Goal: Task Accomplishment & Management: Use online tool/utility

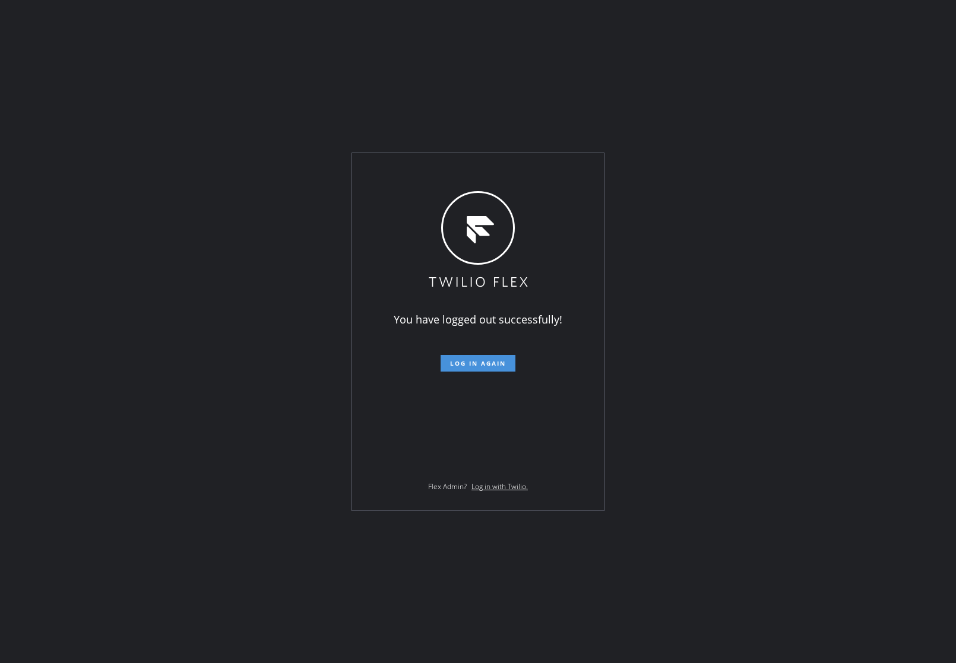
click at [487, 359] on span "Log in again" at bounding box center [478, 363] width 56 height 8
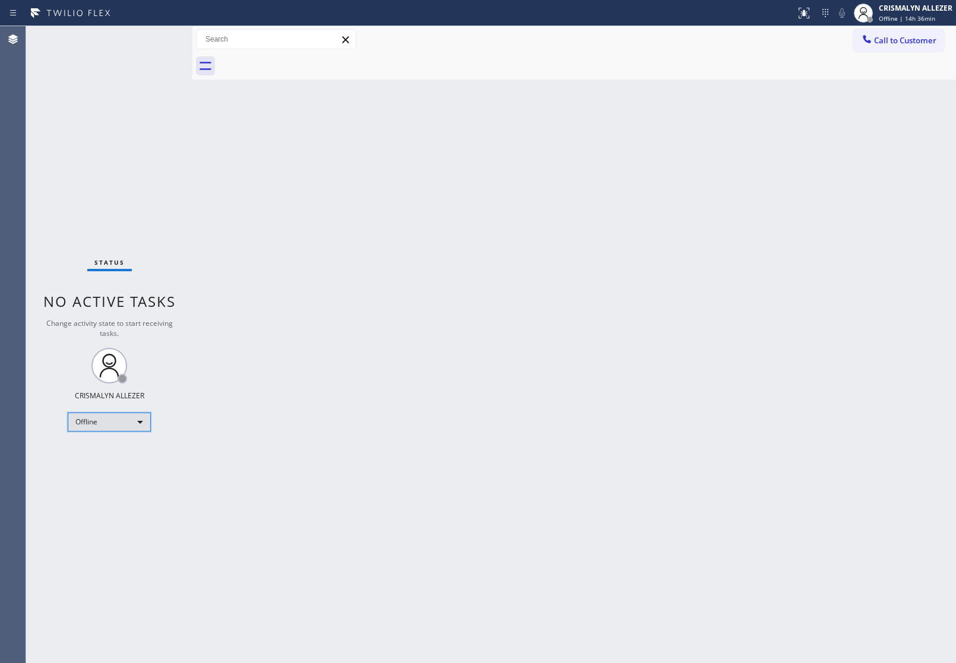
click at [141, 417] on div "Offline" at bounding box center [109, 422] width 83 height 19
click at [271, 429] on div at bounding box center [478, 331] width 956 height 663
click at [137, 421] on div "Offline" at bounding box center [109, 422] width 83 height 19
click at [108, 469] on li "Unavailable" at bounding box center [108, 468] width 81 height 14
click at [906, 42] on span "Call to Customer" at bounding box center [905, 40] width 62 height 11
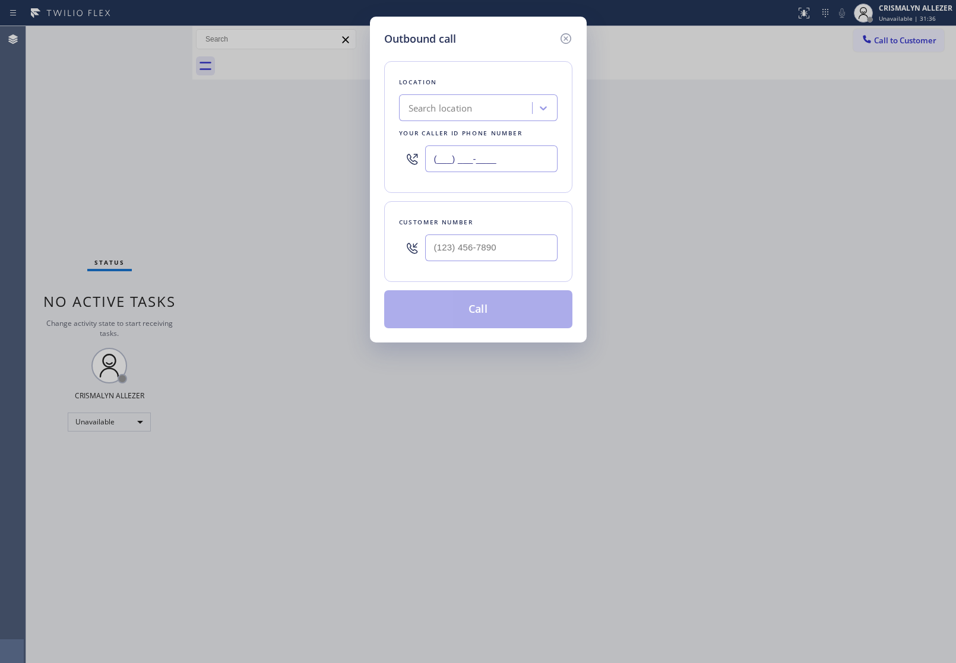
drag, startPoint x: 538, startPoint y: 164, endPoint x: 58, endPoint y: 171, distance: 480.3
click at [204, 163] on div "Outbound call Location Search location Your caller id phone number (___) ___-__…" at bounding box center [478, 331] width 956 height 663
paste input "818) 698-2988"
type input "[PHONE_NUMBER]"
click at [534, 243] on input "(___) ___-____" at bounding box center [491, 247] width 132 height 27
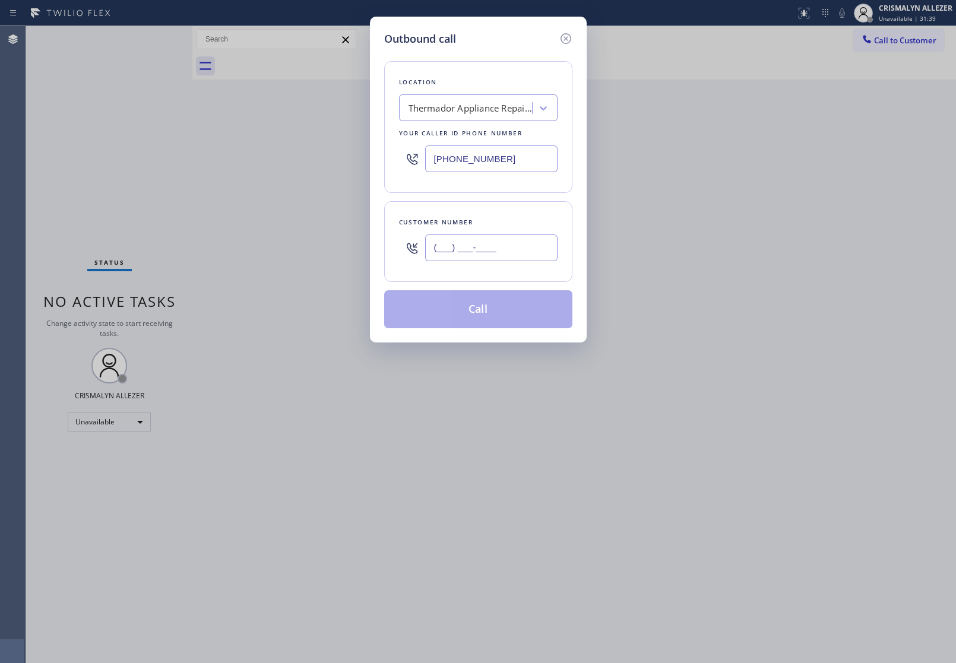
paste input "514) 861-6093"
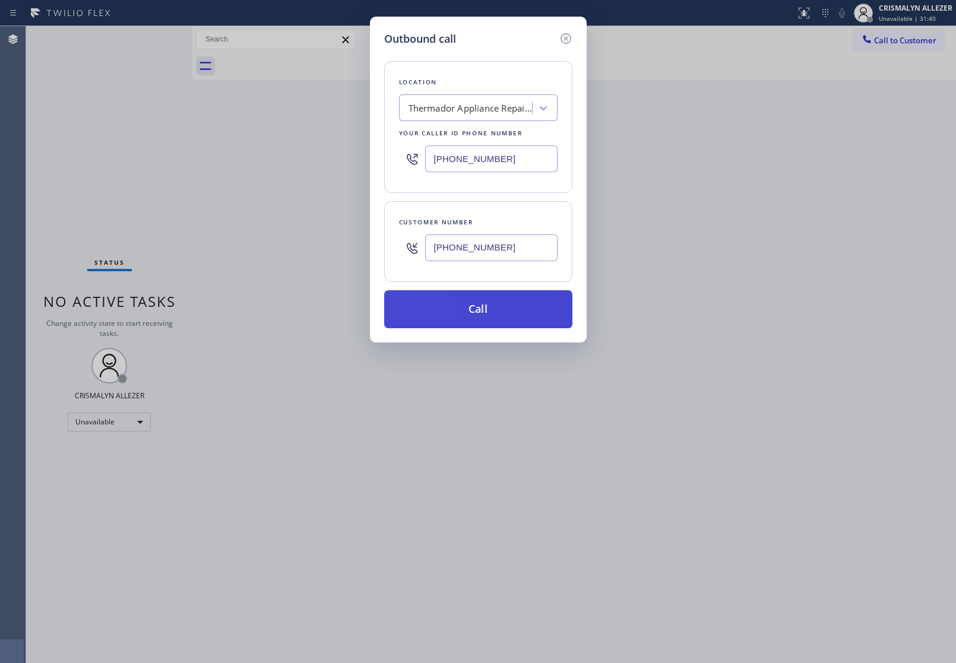
type input "[PHONE_NUMBER]"
click at [473, 316] on button "Call" at bounding box center [478, 309] width 188 height 38
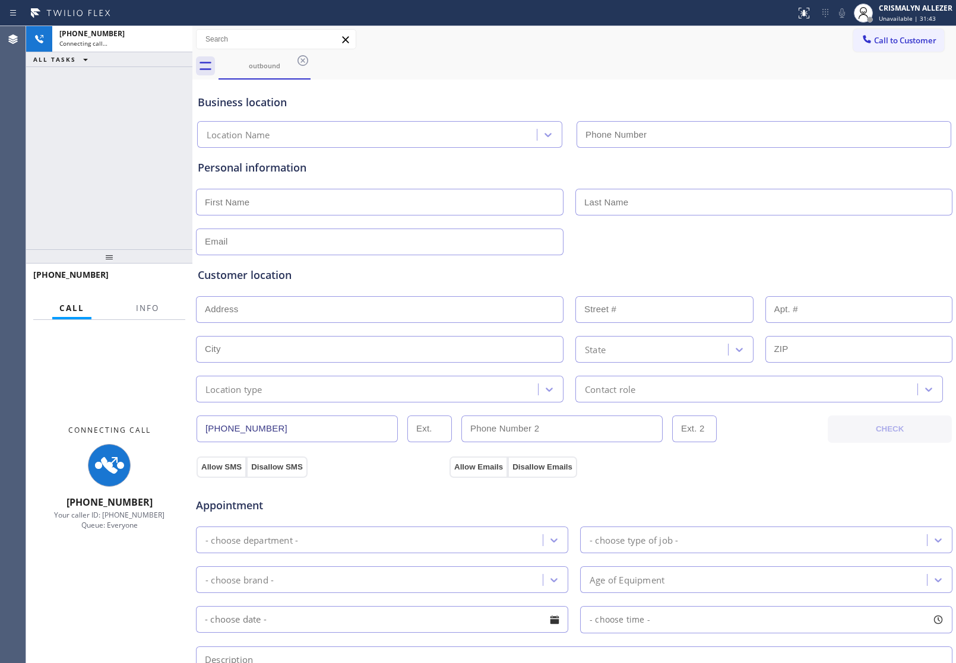
type input "[PHONE_NUMBER]"
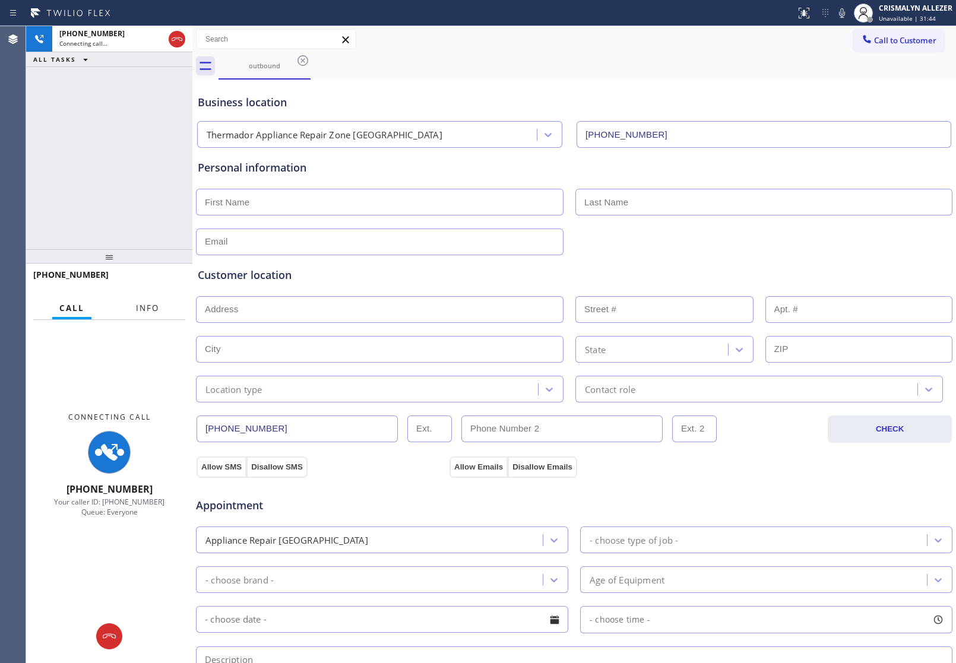
click at [141, 306] on span "Info" at bounding box center [147, 308] width 23 height 11
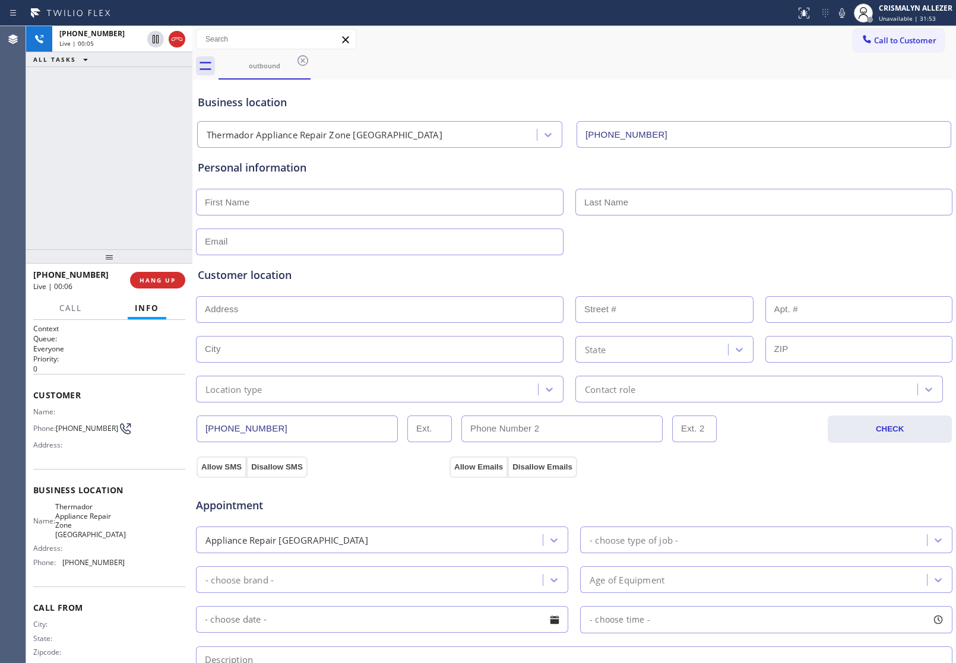
click at [91, 135] on div "[PHONE_NUMBER] Live | 00:05 ALL TASKS ALL TASKS ACTIVE TASKS TASKS IN WRAP UP" at bounding box center [109, 137] width 166 height 223
click at [166, 274] on button "HANG UP" at bounding box center [157, 280] width 55 height 17
click at [162, 286] on button "COMPLETE" at bounding box center [155, 280] width 60 height 17
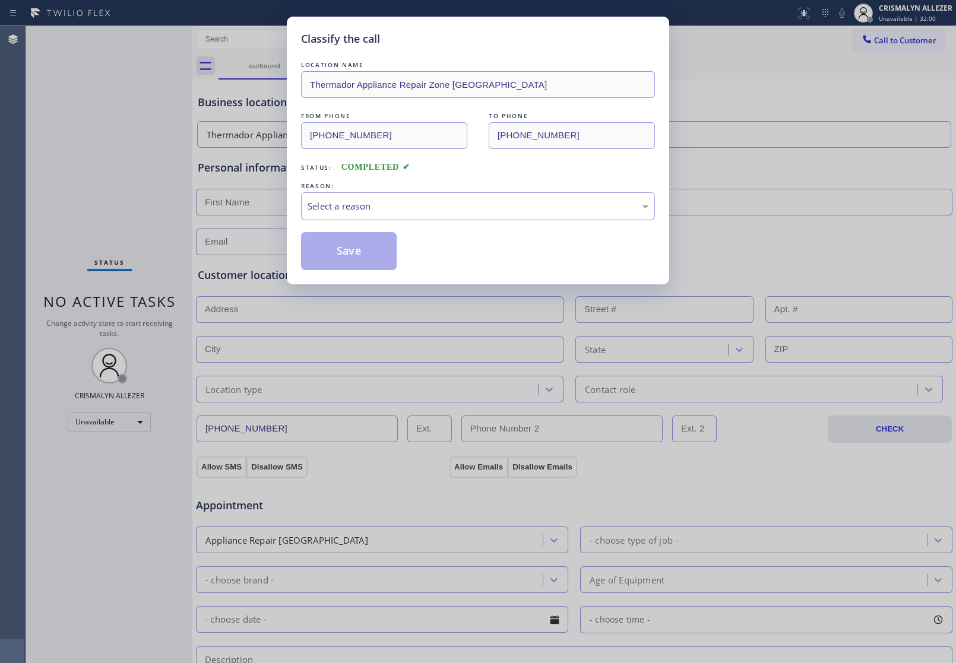
click at [471, 207] on div "Select a reason" at bounding box center [478, 206] width 341 height 14
click at [360, 251] on button "Save" at bounding box center [349, 251] width 96 height 38
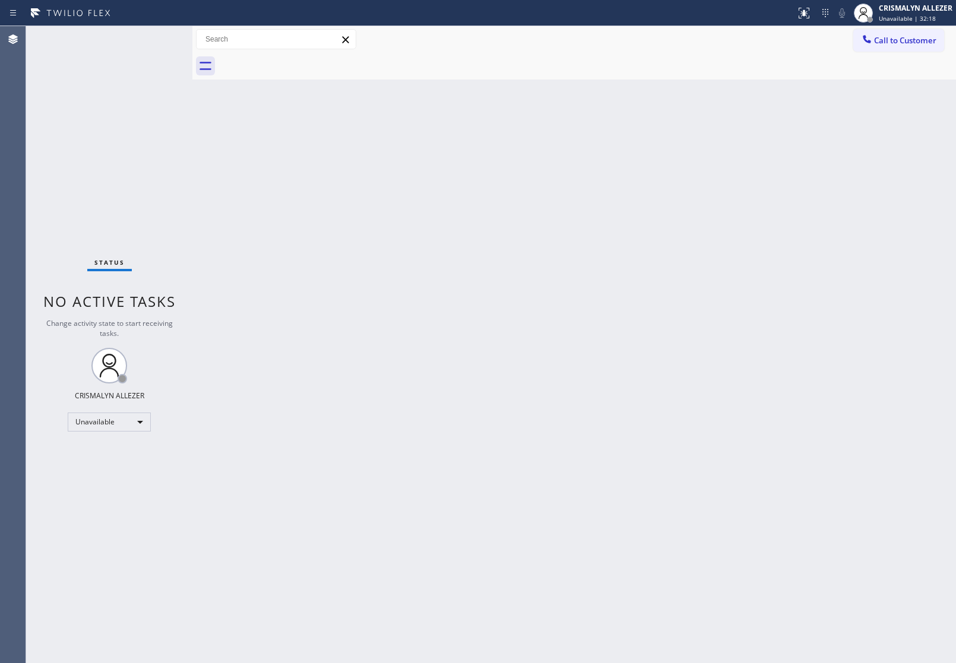
click at [679, 211] on div "Back to Dashboard Change Sender ID Customers Technicians Select a contact Outbo…" at bounding box center [573, 344] width 763 height 637
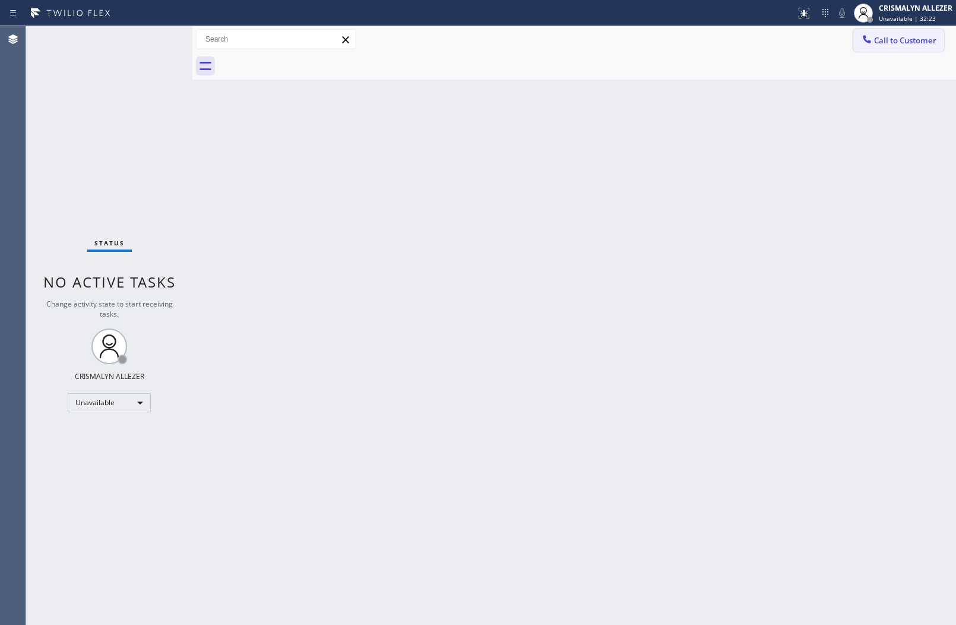
click at [886, 43] on span "Call to Customer" at bounding box center [905, 40] width 62 height 11
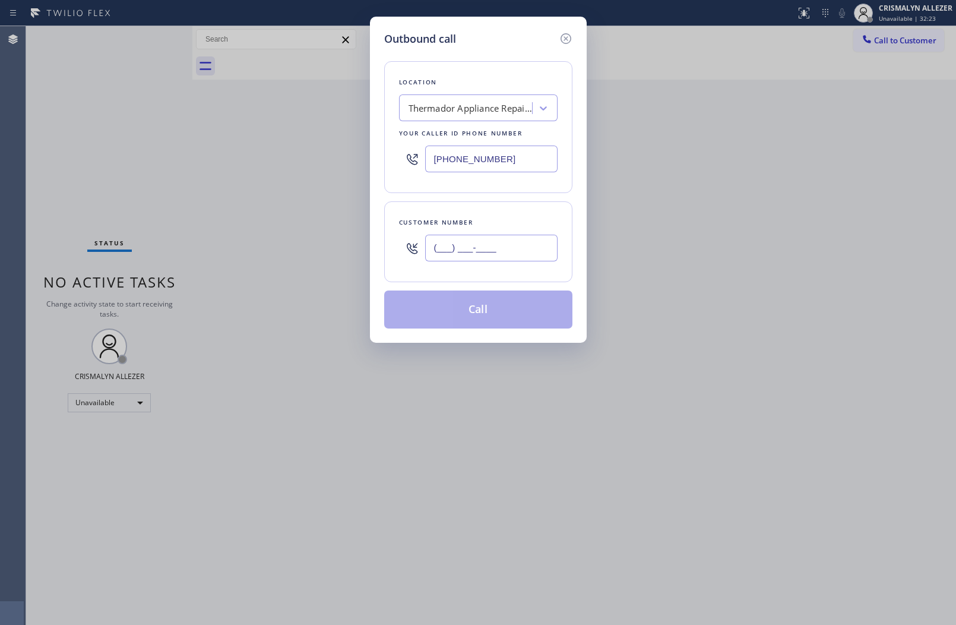
click at [542, 242] on input "(___) ___-____" at bounding box center [491, 247] width 132 height 27
paste input "514) 861-6093"
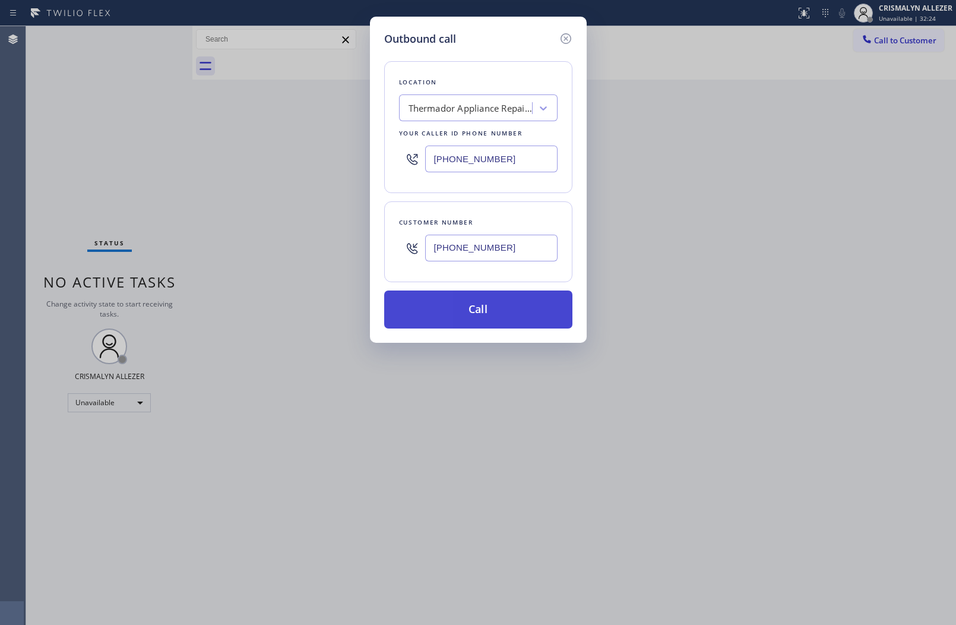
type input "[PHONE_NUMBER]"
click at [502, 306] on button "Call" at bounding box center [478, 309] width 188 height 38
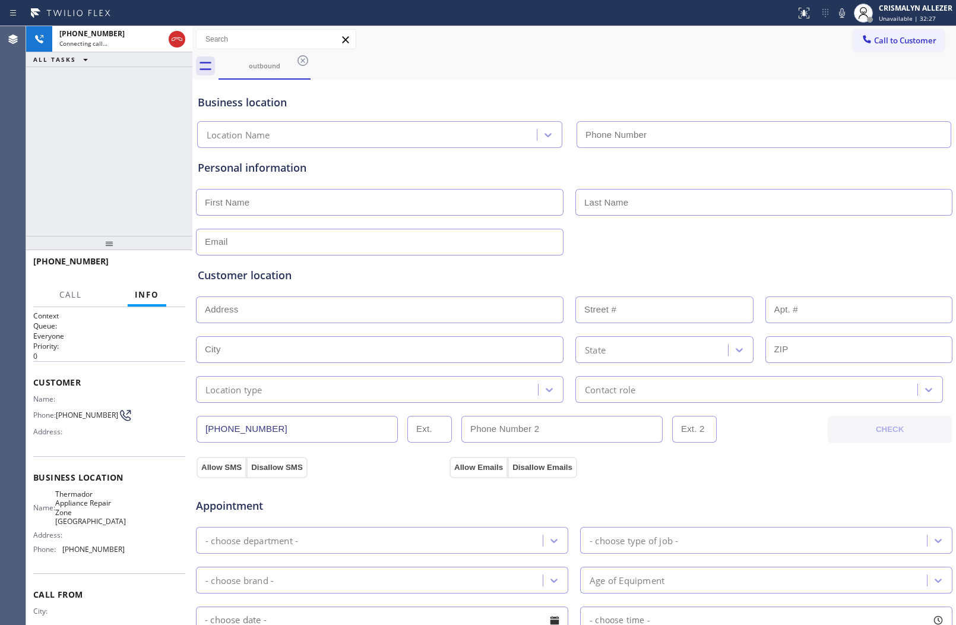
type input "[PHONE_NUMBER]"
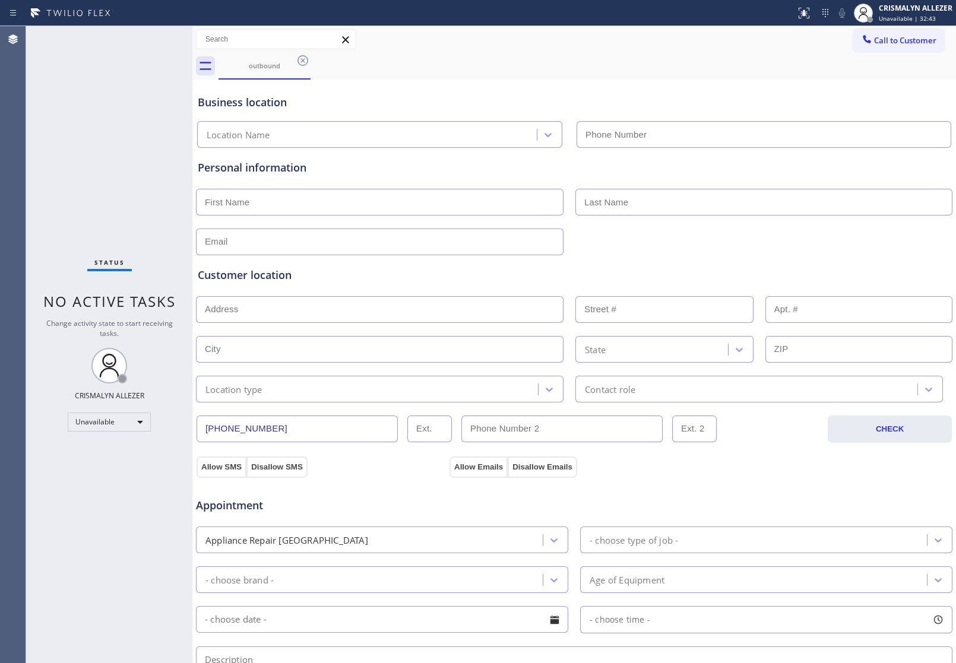
type input "(818) 698-2988"
click at [302, 61] on icon at bounding box center [302, 60] width 11 height 11
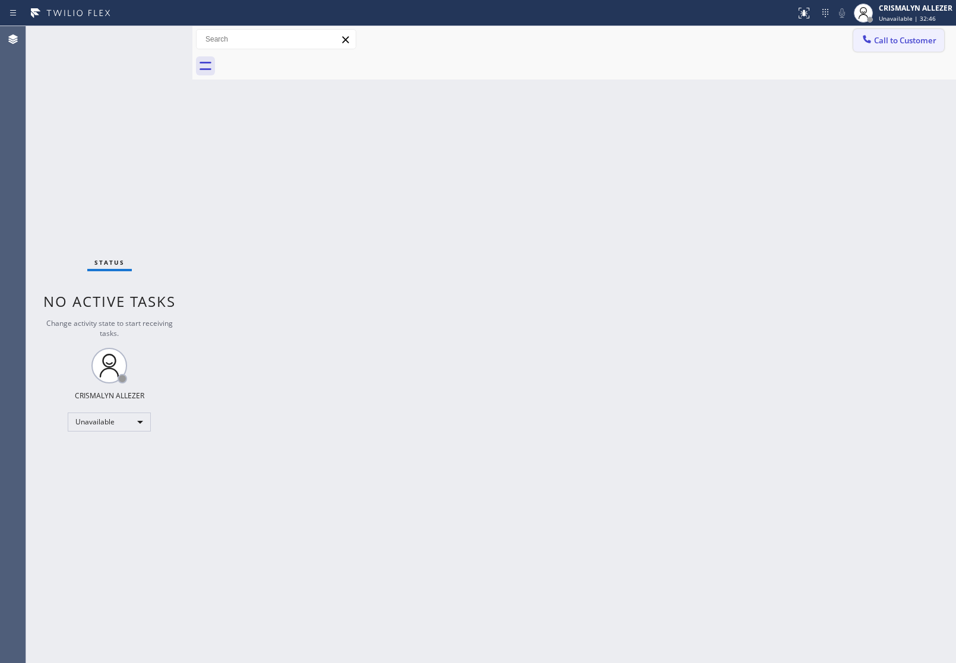
drag, startPoint x: 921, startPoint y: 40, endPoint x: 910, endPoint y: 54, distance: 17.3
click at [921, 42] on span "Call to Customer" at bounding box center [905, 40] width 62 height 11
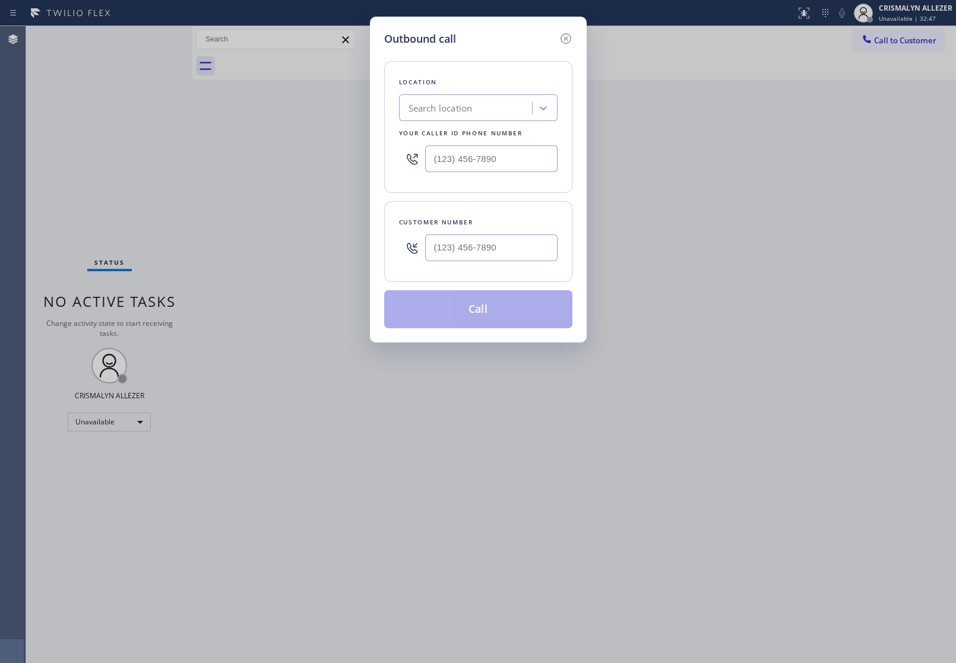
type input "(___) ___-____"
click at [523, 252] on input "(___) ___-____" at bounding box center [491, 247] width 132 height 27
click at [550, 169] on input "text" at bounding box center [491, 158] width 132 height 27
type input "(___) ___-____"
click at [535, 161] on input "(___) ___-____" at bounding box center [491, 158] width 132 height 27
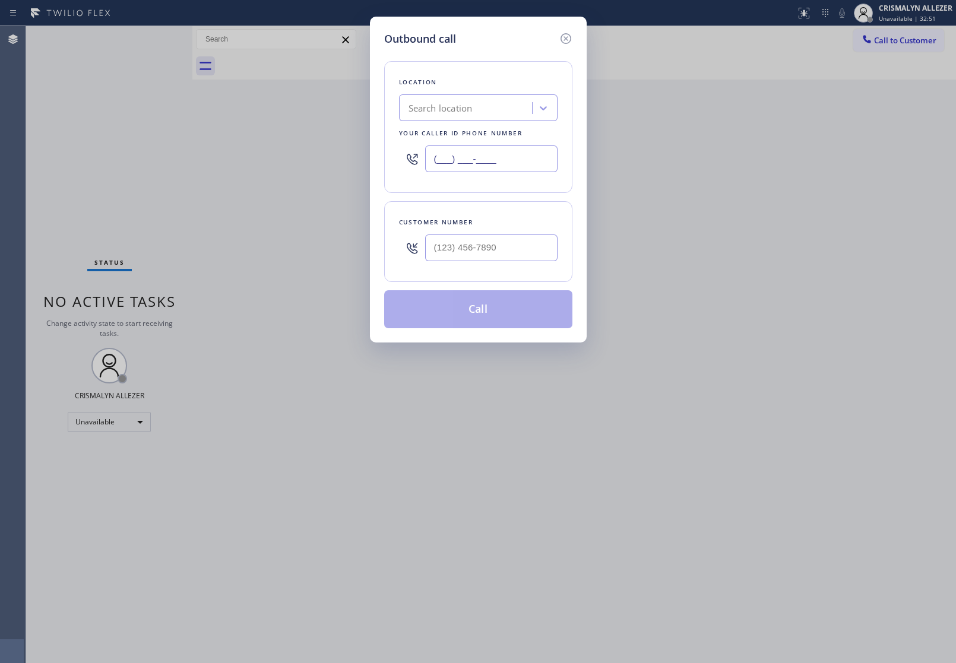
paste input "text"
drag, startPoint x: 535, startPoint y: 161, endPoint x: 264, endPoint y: 160, distance: 271.3
click at [264, 160] on div "Outbound call Location Search location Your caller id phone number (___) ___-__…" at bounding box center [478, 331] width 956 height 663
paste input "818) 698-2988"
type input "[PHONE_NUMBER]"
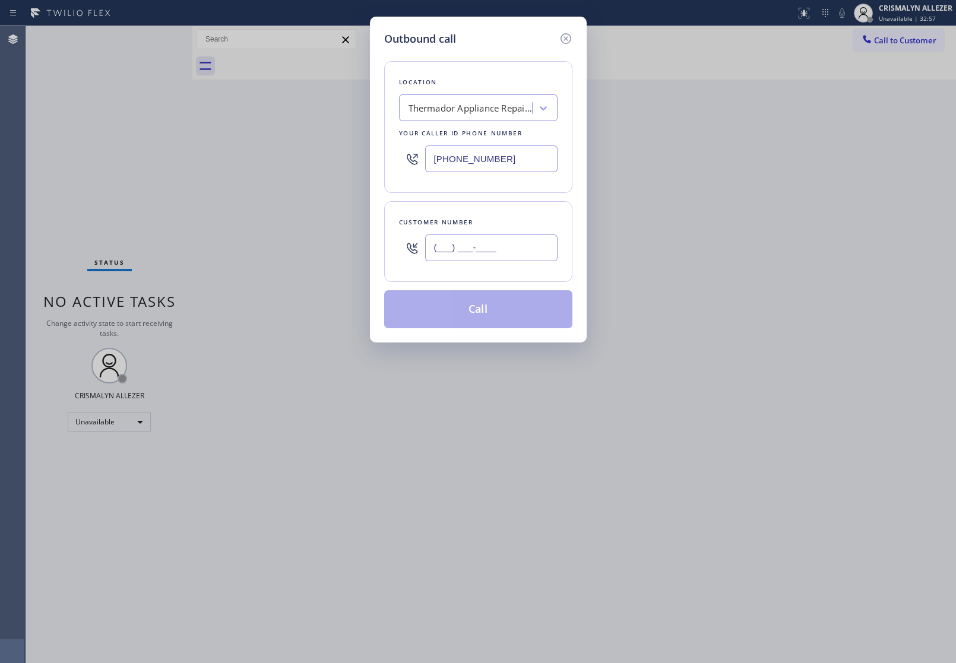
click at [532, 256] on input "(___) ___-____" at bounding box center [491, 247] width 132 height 27
paste input "514) 861-6093"
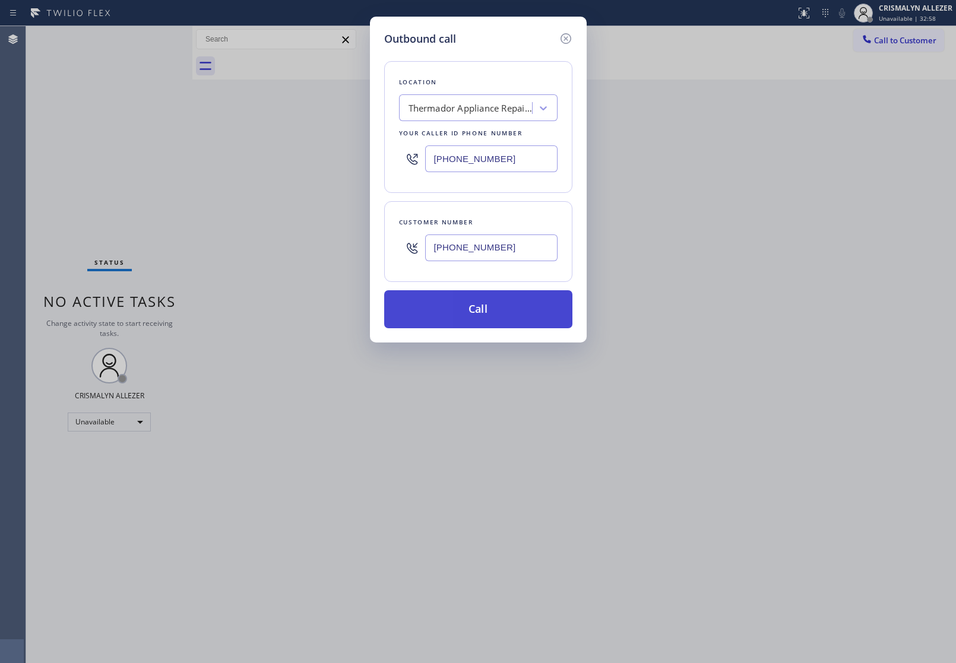
type input "[PHONE_NUMBER]"
click at [479, 310] on button "Call" at bounding box center [478, 309] width 188 height 38
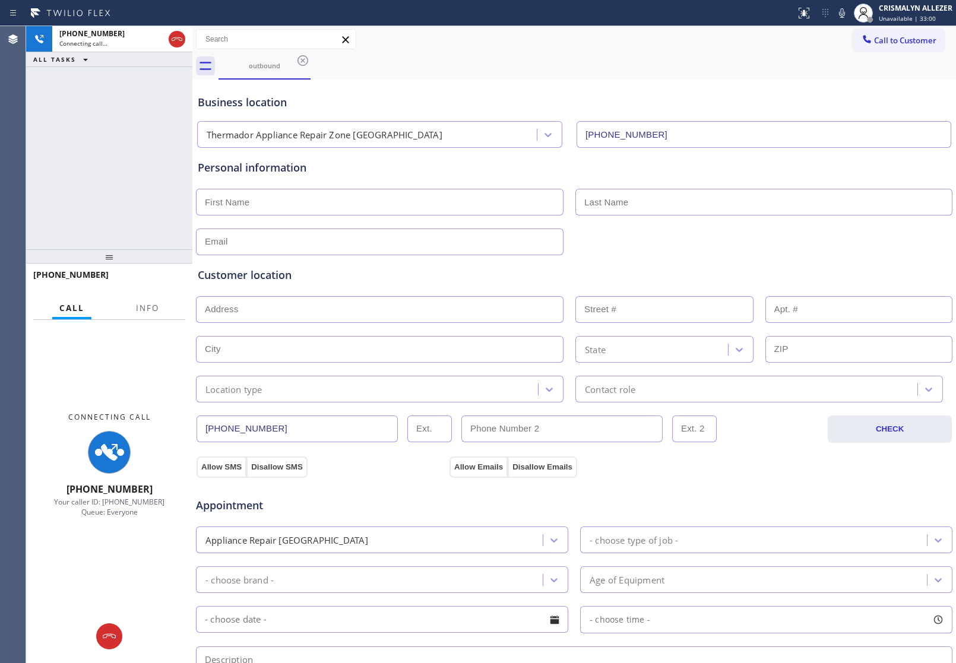
type input "[PHONE_NUMBER]"
click at [150, 303] on span "Info" at bounding box center [147, 308] width 23 height 11
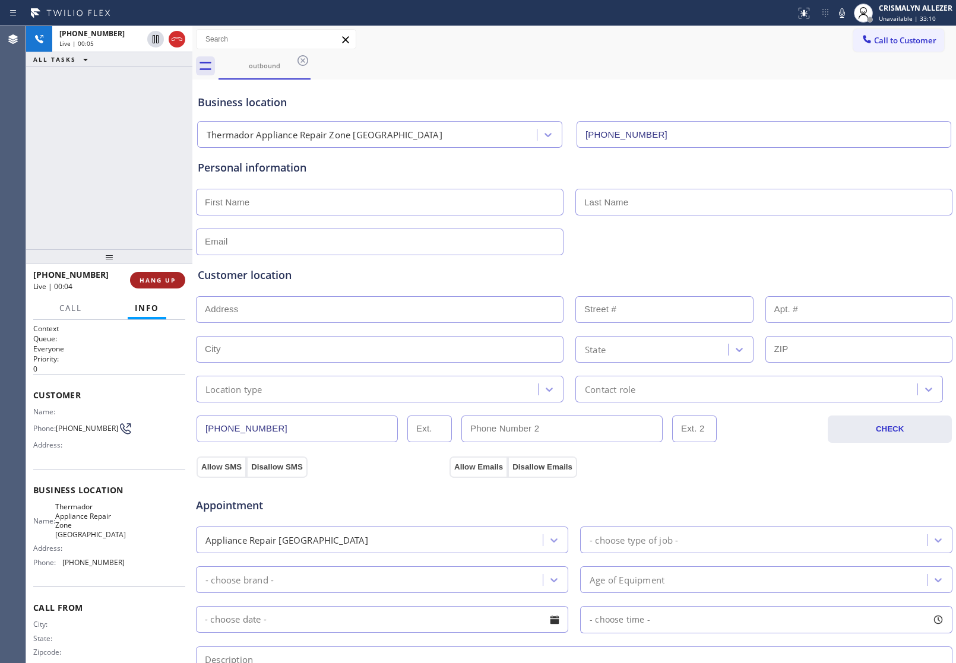
click at [153, 280] on span "HANG UP" at bounding box center [158, 280] width 36 height 8
click at [156, 274] on button "COMPLETE" at bounding box center [155, 280] width 60 height 17
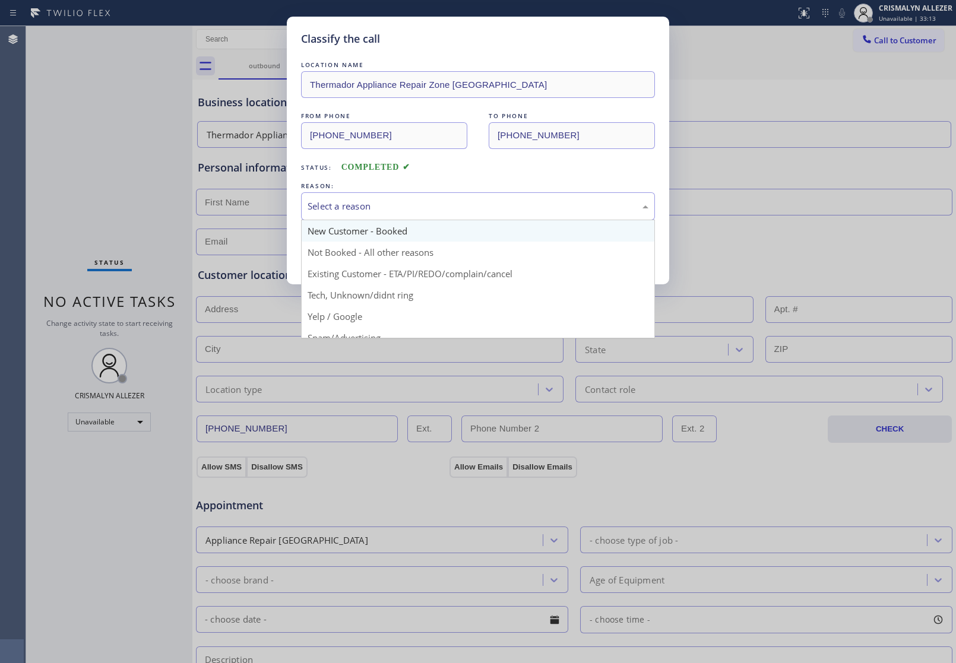
drag, startPoint x: 456, startPoint y: 208, endPoint x: 364, endPoint y: 242, distance: 98.2
click at [454, 211] on div "Select a reason" at bounding box center [478, 206] width 341 height 14
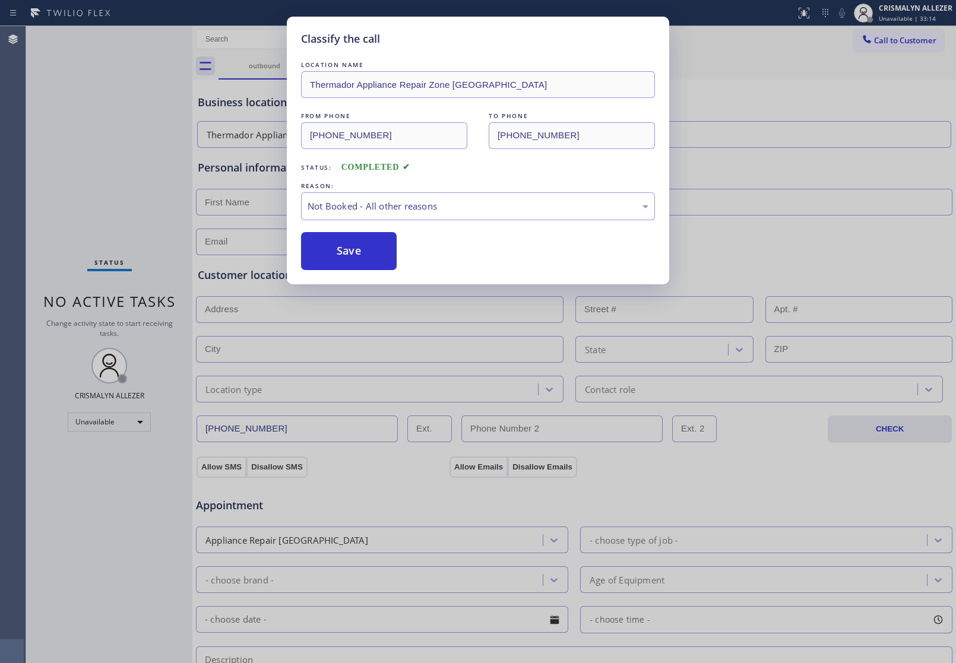
click at [356, 245] on button "Save" at bounding box center [349, 251] width 96 height 38
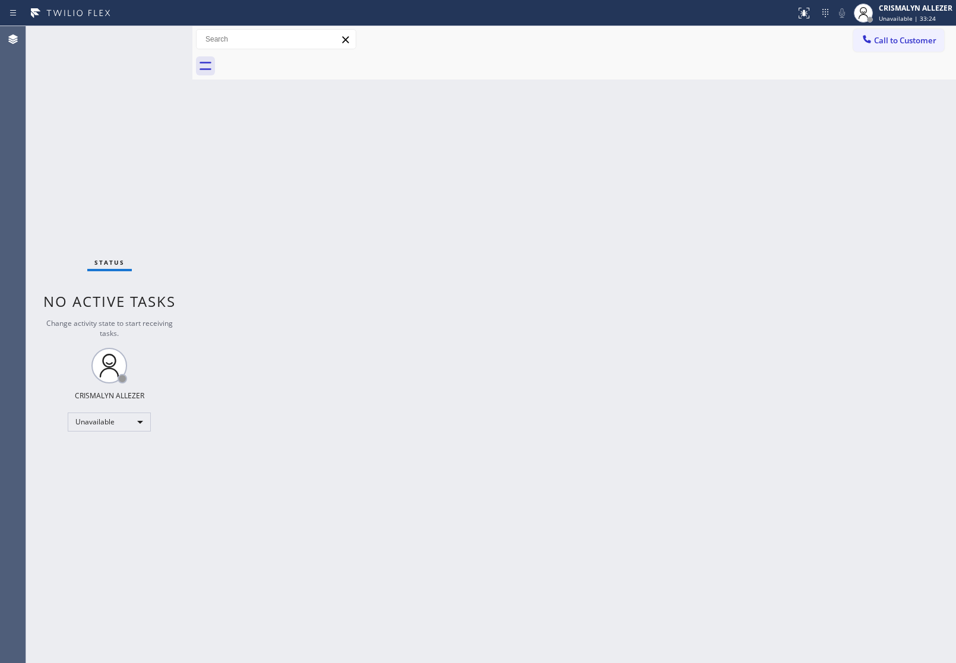
click at [79, 134] on div "Status No active tasks Change activity state to start receiving tasks. CRISMALY…" at bounding box center [109, 344] width 166 height 637
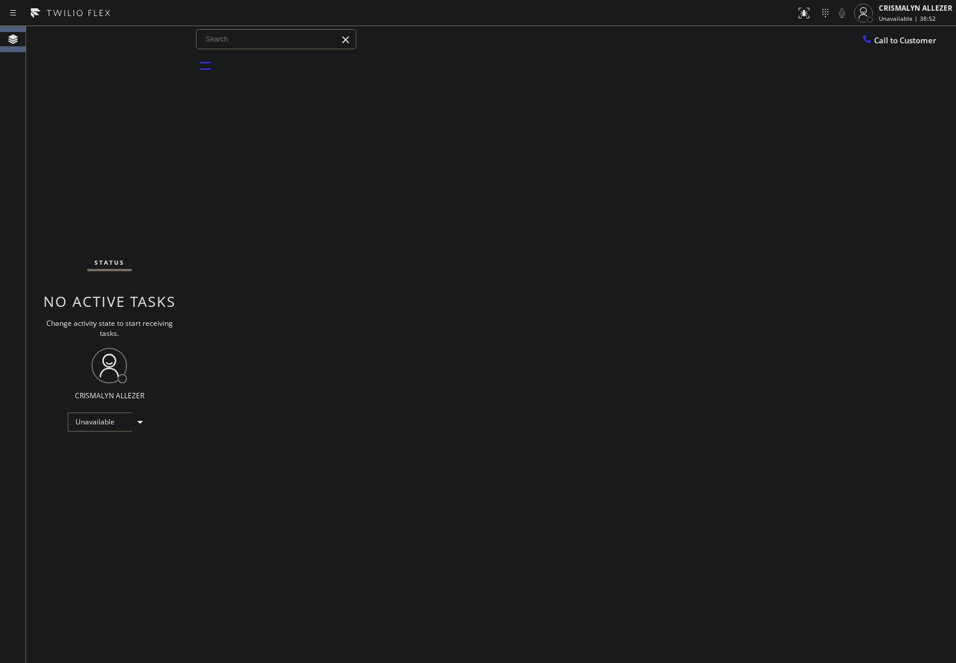
click at [147, 465] on div "Status No active tasks Change activity state to start receiving tasks. CRISMALY…" at bounding box center [109, 344] width 166 height 637
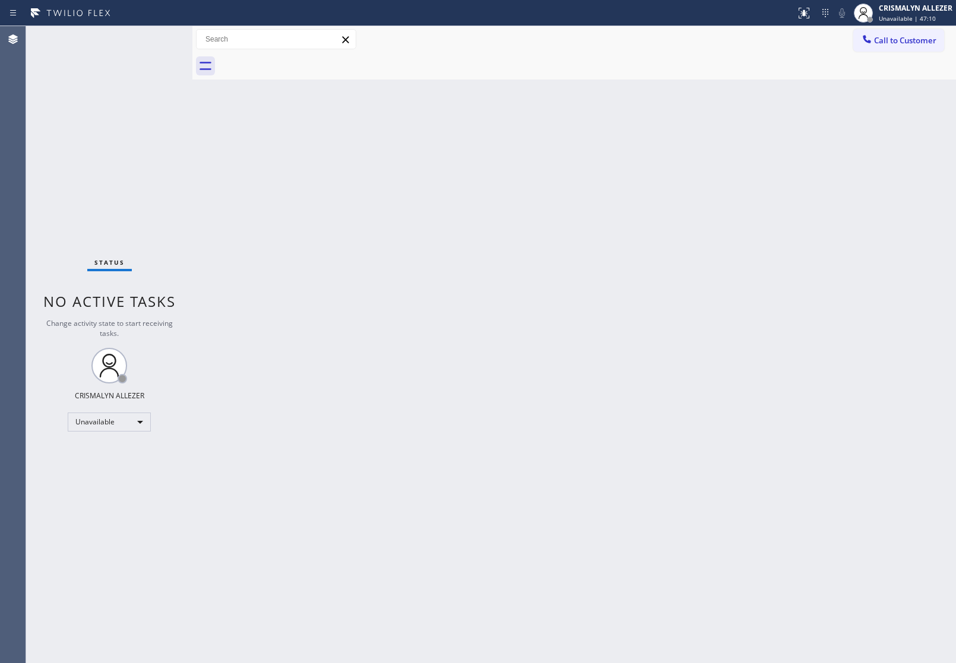
click at [890, 27] on div "Call to Customer Outbound call Location Search location Your caller id phone nu…" at bounding box center [573, 39] width 763 height 27
click at [915, 46] on button "Call to Customer" at bounding box center [898, 40] width 91 height 23
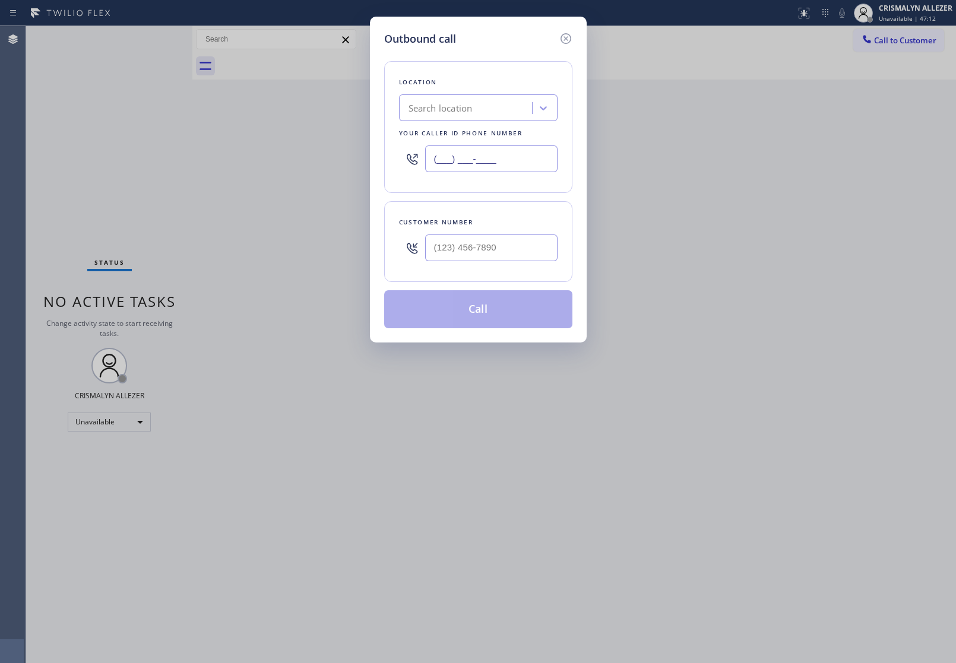
drag, startPoint x: 535, startPoint y: 161, endPoint x: 232, endPoint y: 163, distance: 302.8
click at [243, 162] on div "Outbound call Location Search location Your caller id phone number (___) ___-__…" at bounding box center [478, 331] width 956 height 663
paste input "415) 914-8003"
type input "(415) 914-8003"
click at [437, 248] on input "(___) ___-____" at bounding box center [491, 247] width 132 height 27
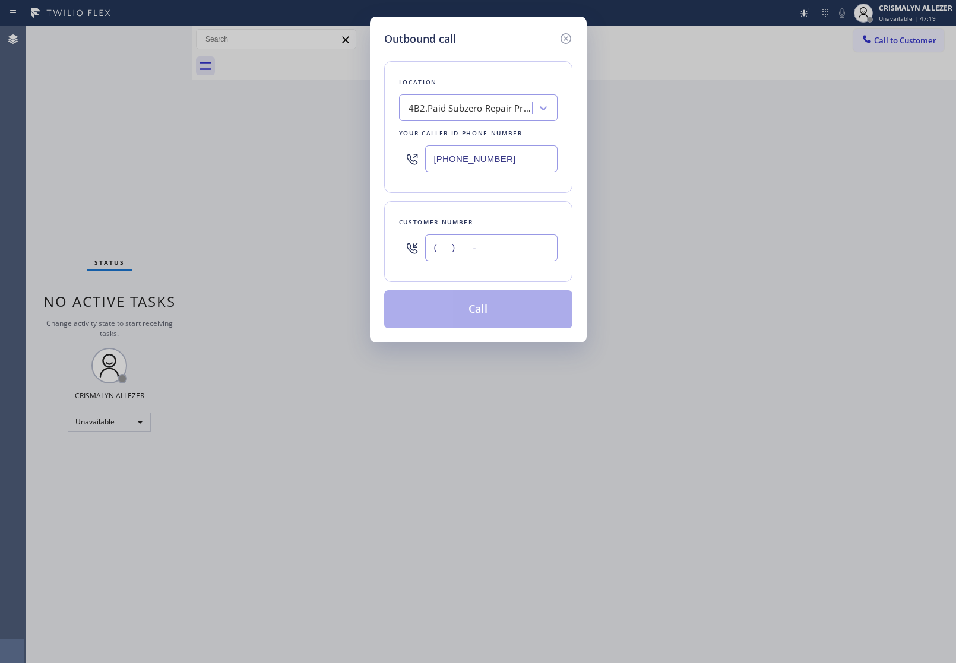
paste input "650) 862-9490"
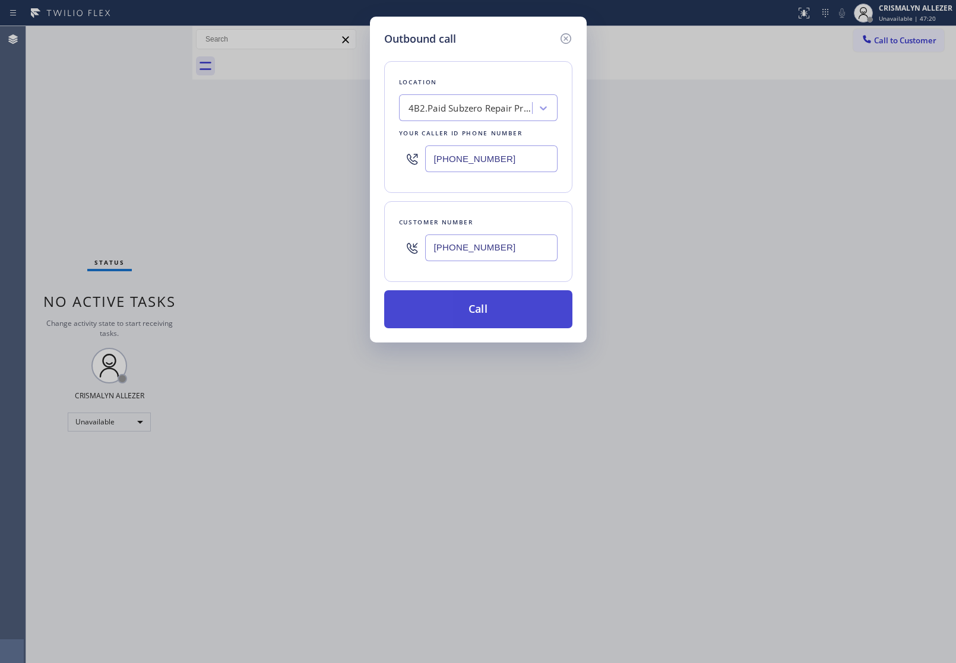
type input "(650) 862-9490"
click at [480, 304] on button "Call" at bounding box center [478, 309] width 188 height 38
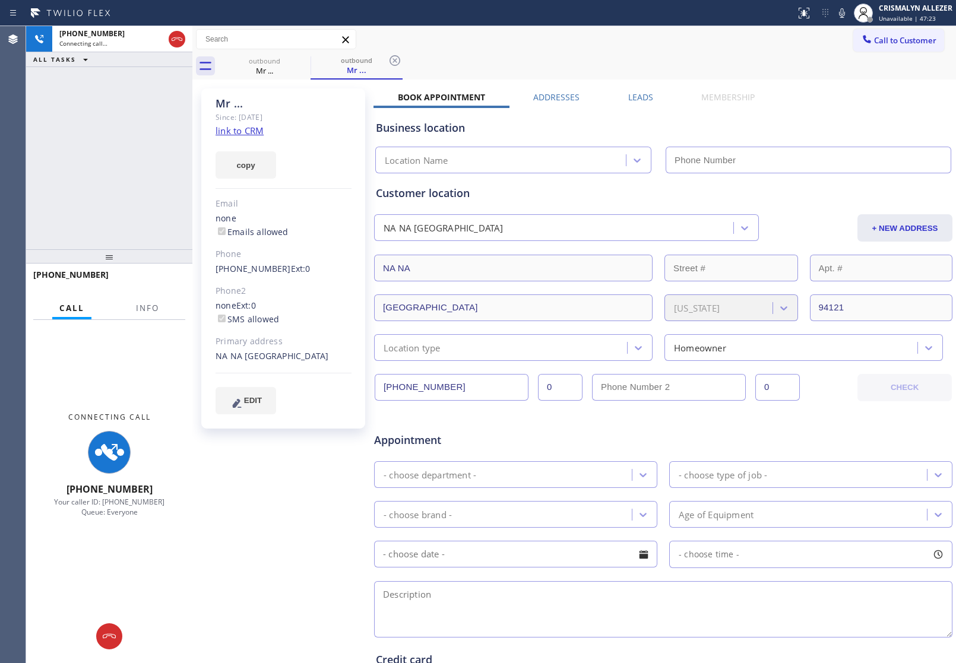
click at [698, 45] on div "Call to Customer Outbound call Location Subzero Repair Professionals Your calle…" at bounding box center [573, 39] width 763 height 21
type input "(415) 914-8003"
click at [147, 309] on span "Info" at bounding box center [147, 308] width 23 height 11
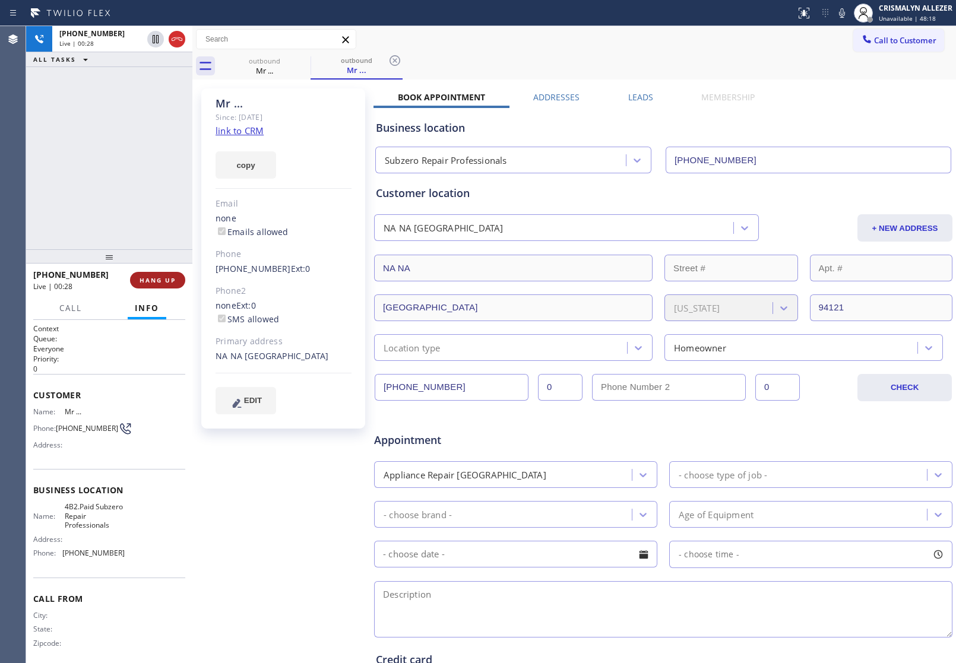
click at [145, 280] on span "HANG UP" at bounding box center [158, 280] width 36 height 8
click at [145, 280] on span "COMPLETE" at bounding box center [155, 280] width 41 height 8
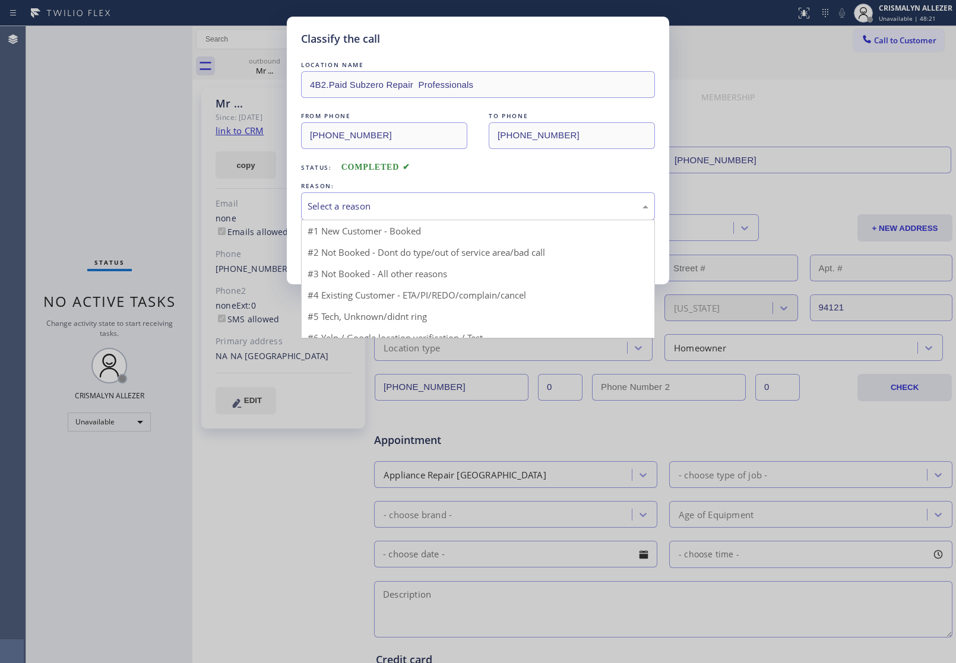
click at [448, 205] on div "Select a reason" at bounding box center [478, 206] width 341 height 14
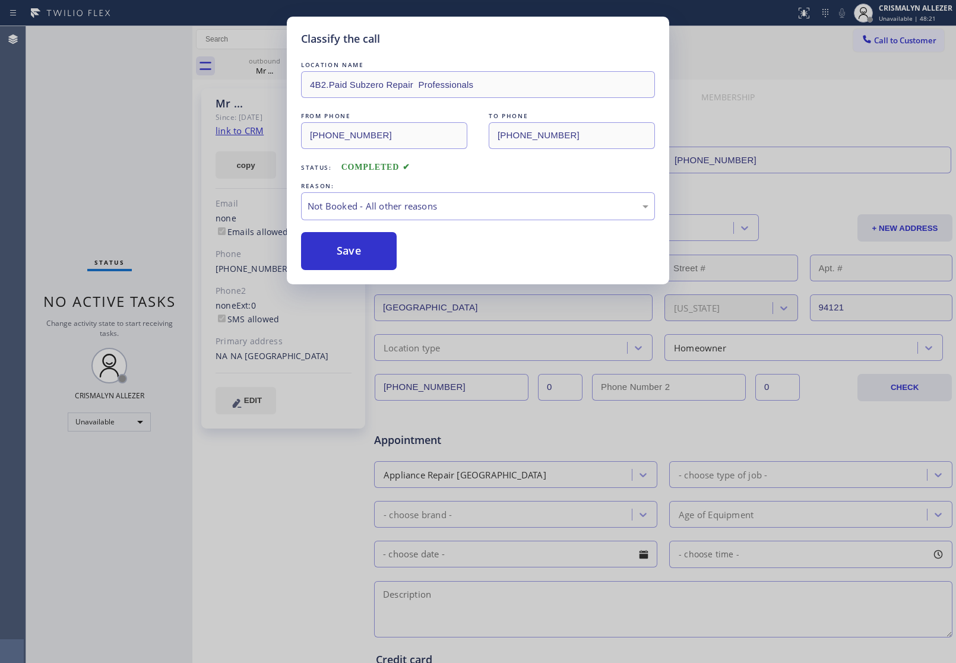
click at [371, 253] on button "Save" at bounding box center [349, 251] width 96 height 38
